Goal: Task Accomplishment & Management: Manage account settings

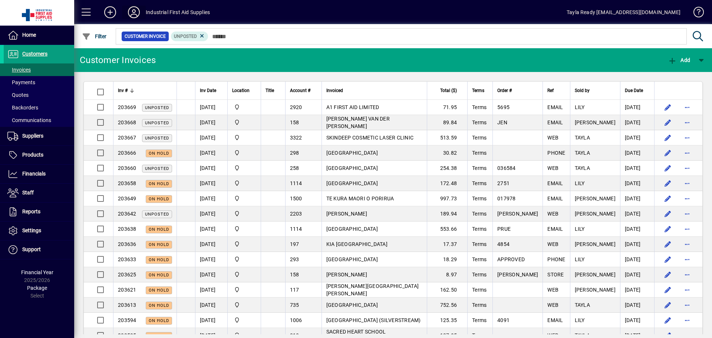
click at [137, 12] on icon at bounding box center [133, 12] width 15 height 12
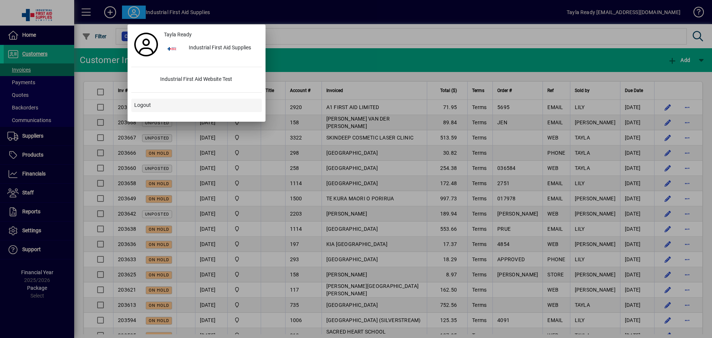
click at [152, 103] on span at bounding box center [196, 105] width 130 height 18
